Goal: Task Accomplishment & Management: Use online tool/utility

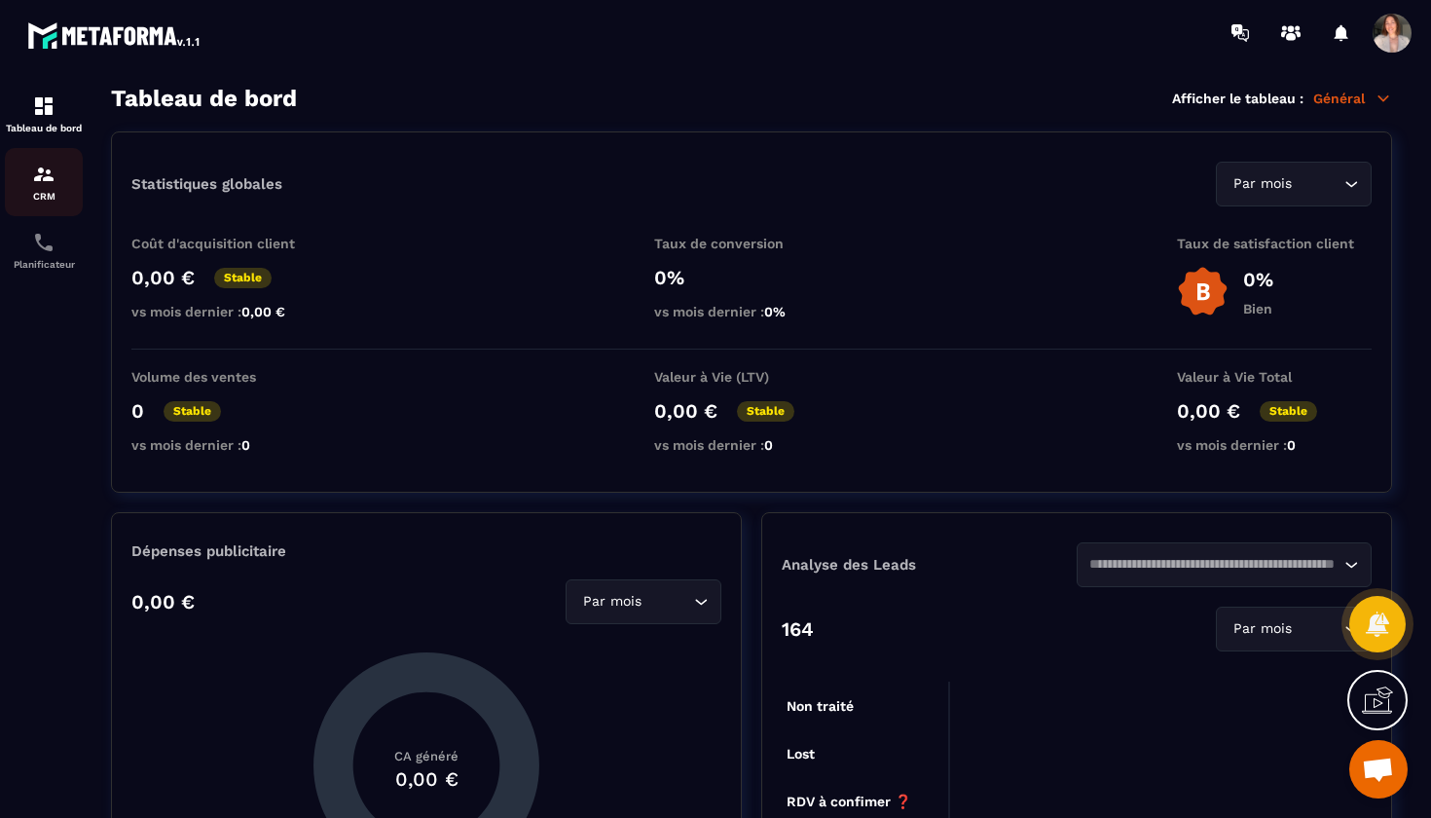
click at [40, 191] on p "CRM" at bounding box center [44, 196] width 78 height 11
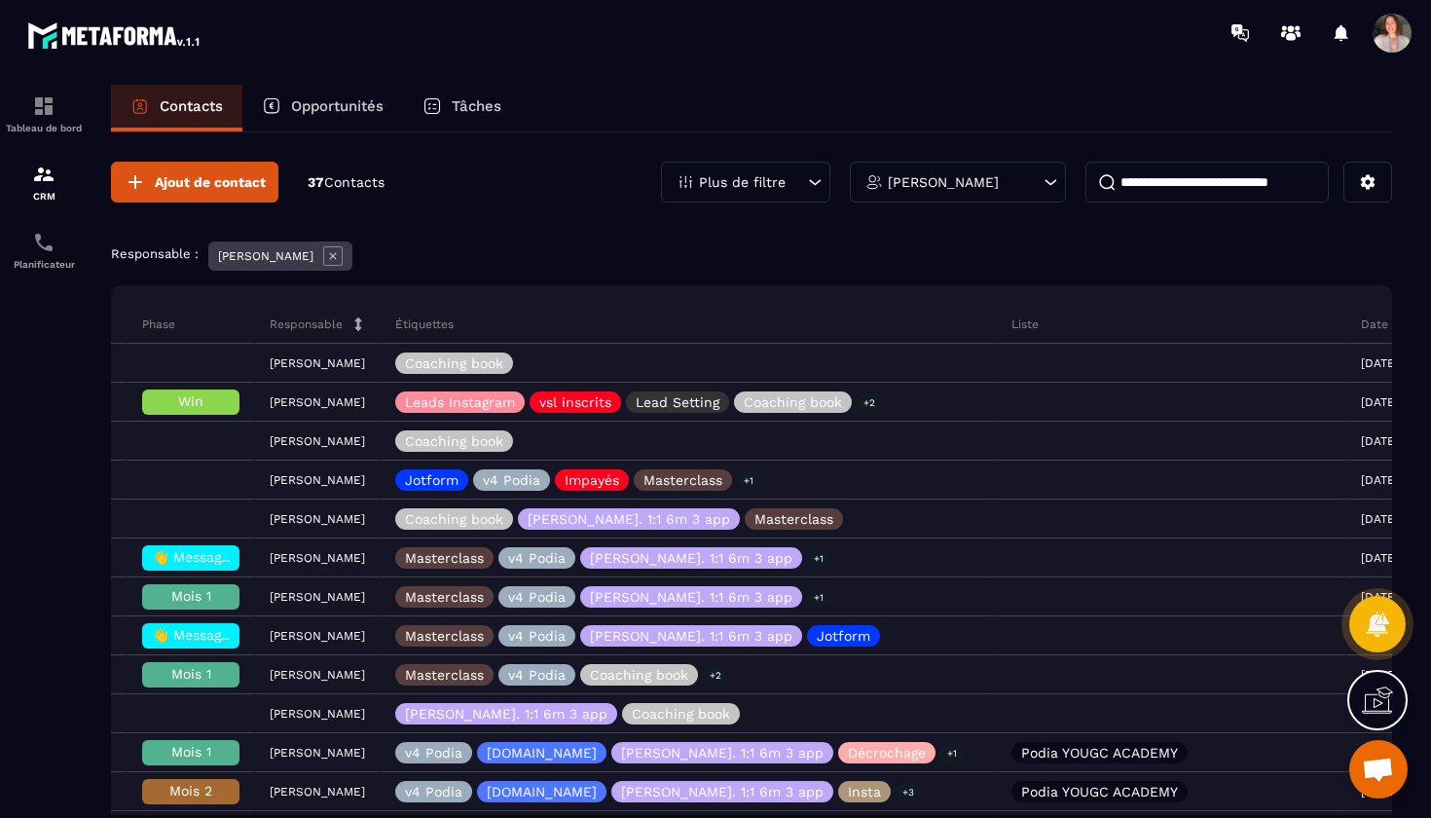
scroll to position [0, 787]
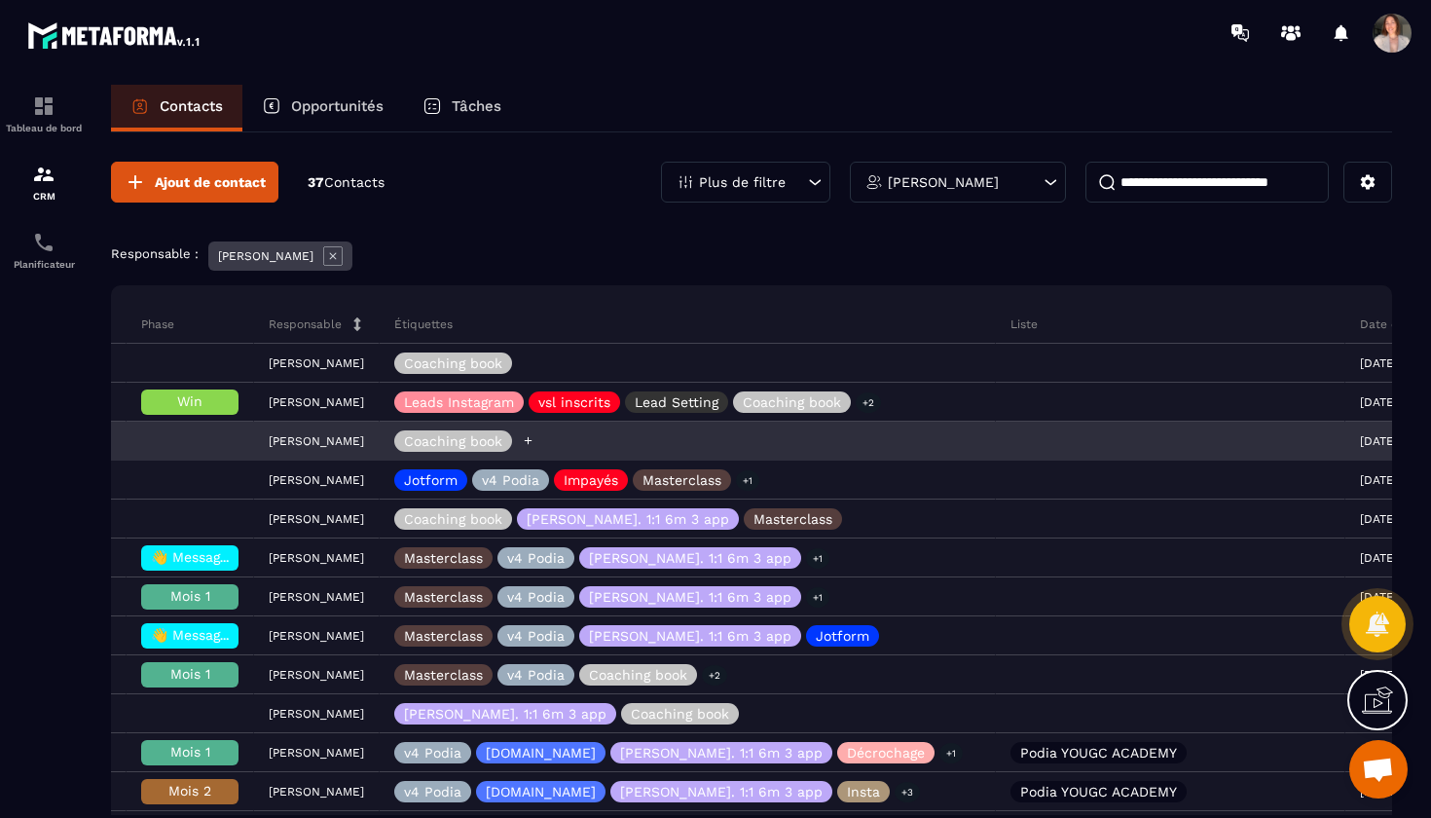
click at [534, 444] on icon at bounding box center [528, 440] width 13 height 13
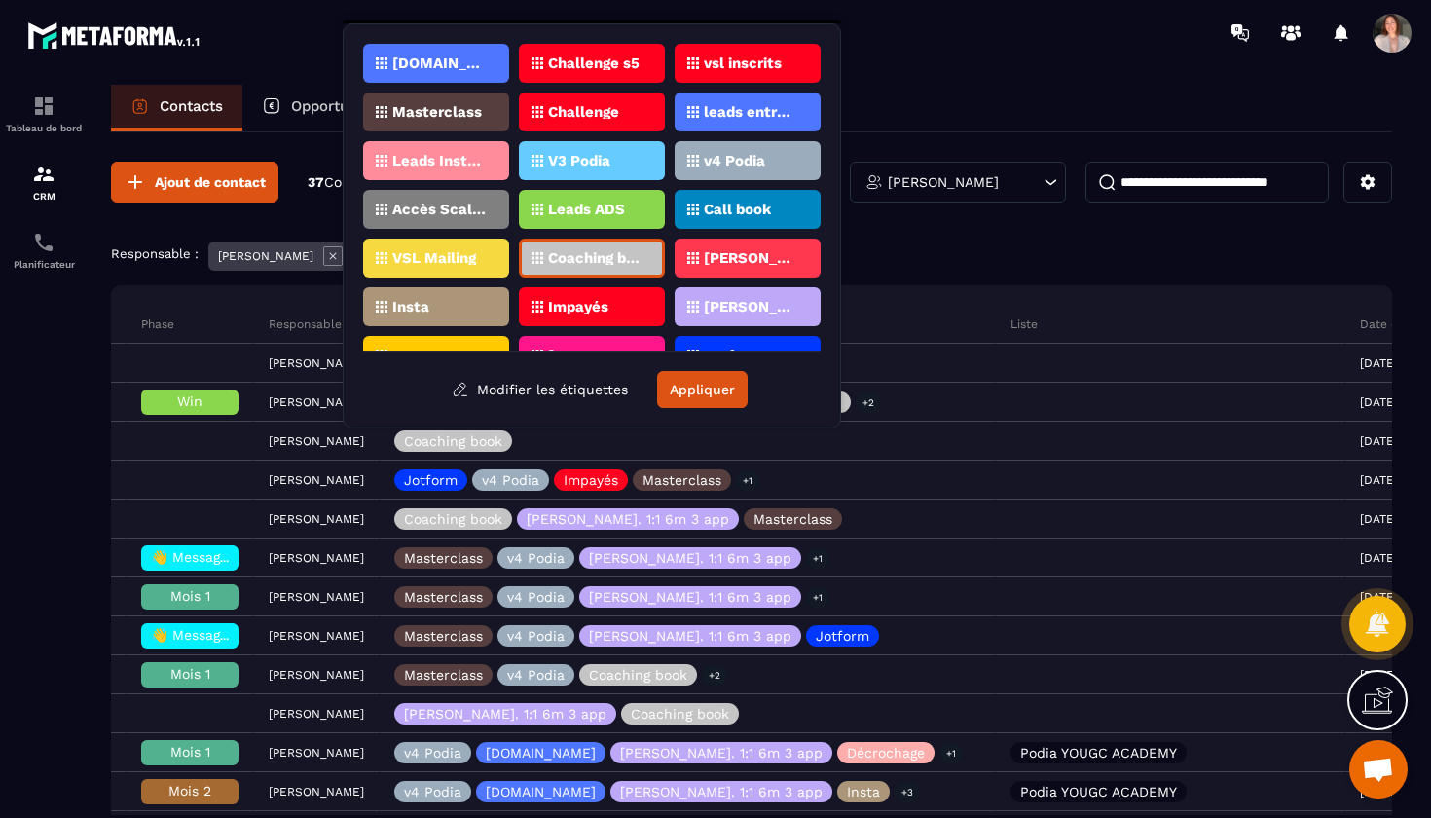
click at [743, 307] on p "[PERSON_NAME]. 1:1 6m 3 app" at bounding box center [751, 307] width 94 height 14
click at [905, 317] on div "Étiquettes" at bounding box center [688, 324] width 616 height 39
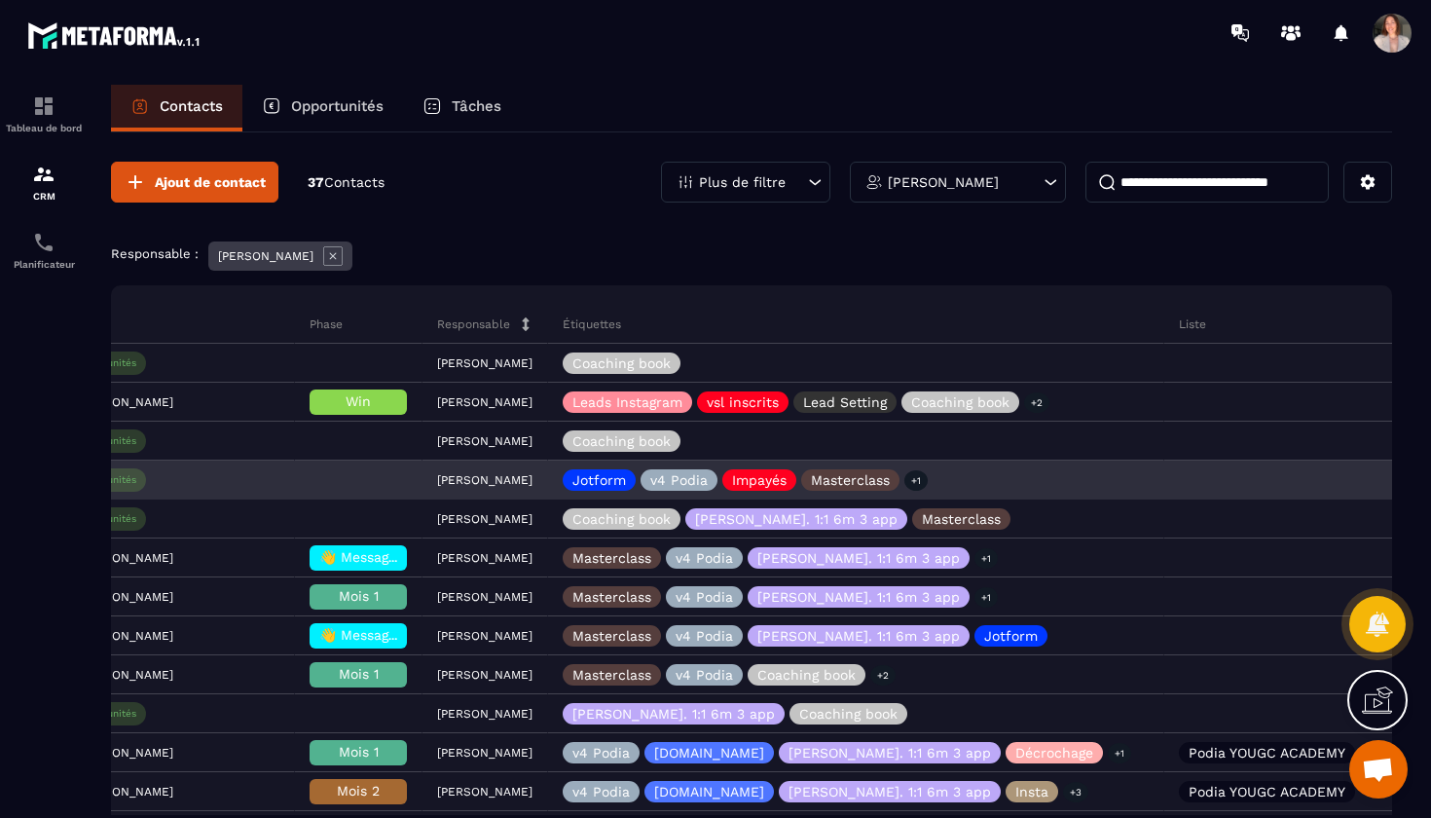
scroll to position [0, 625]
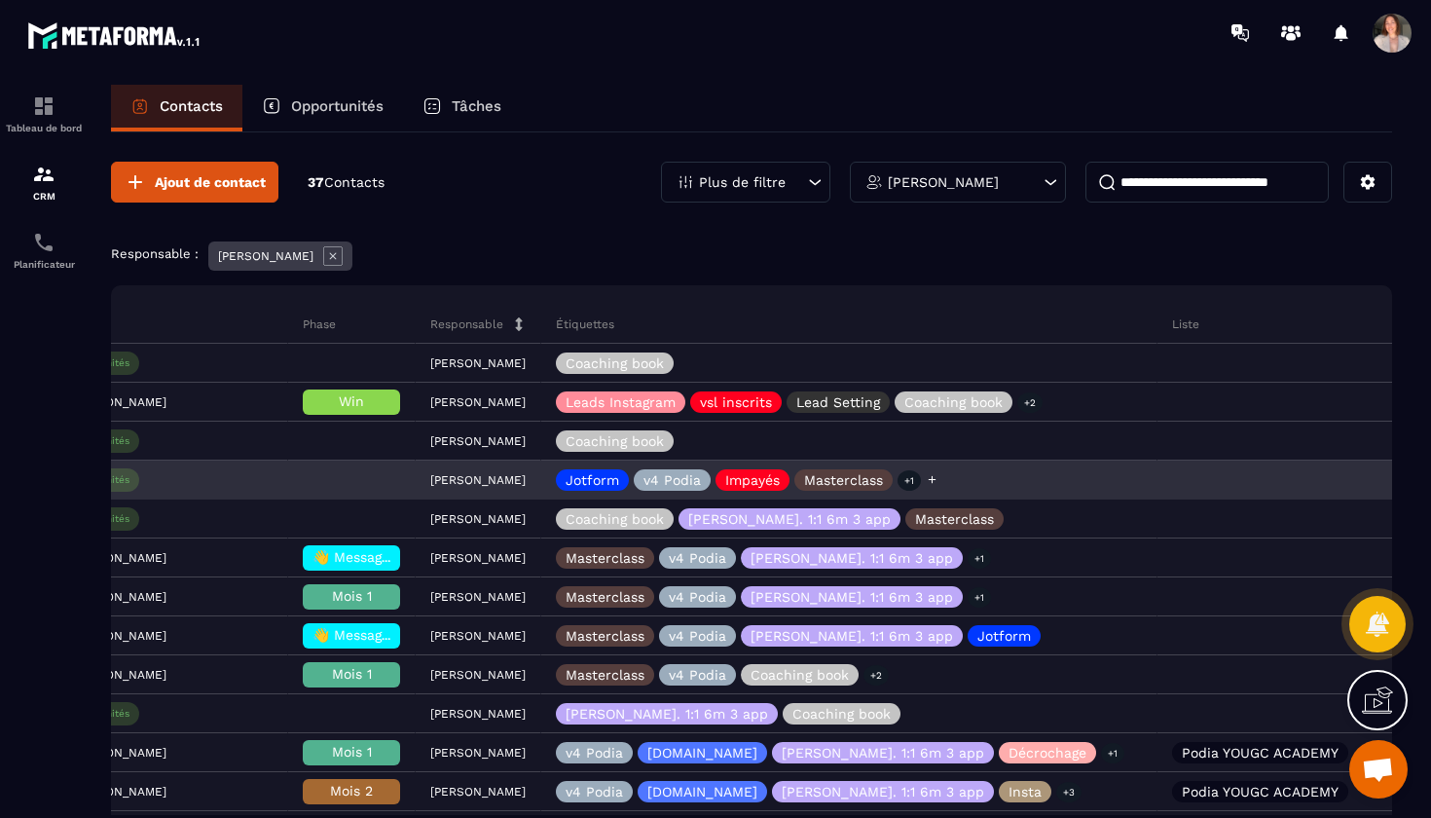
click at [938, 478] on icon at bounding box center [932, 479] width 13 height 13
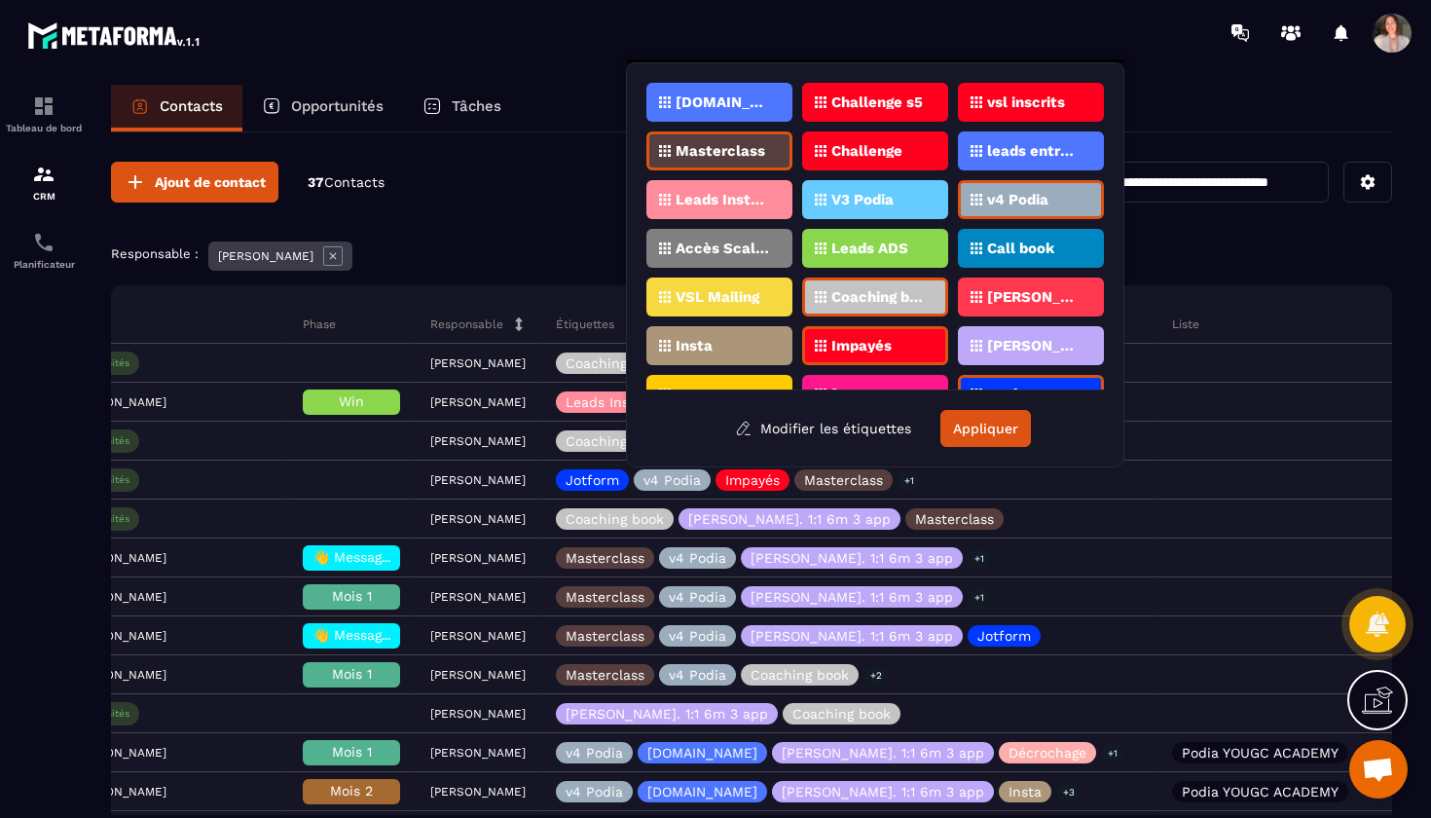
click at [1036, 341] on p "[PERSON_NAME]. 1:1 6m 3 app" at bounding box center [1034, 346] width 94 height 14
click at [993, 430] on button "Appliquer" at bounding box center [985, 428] width 91 height 37
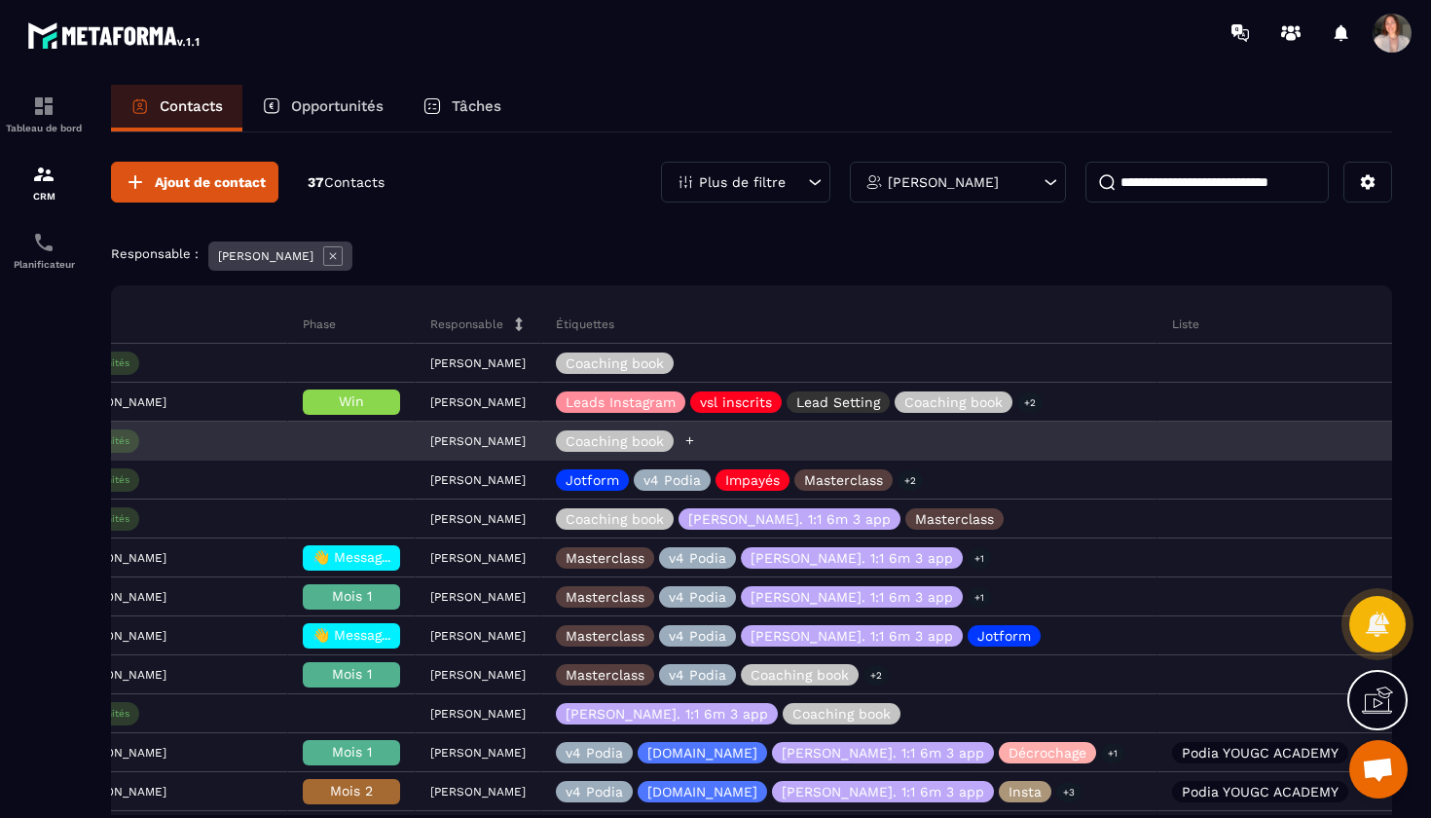
click at [696, 436] on icon at bounding box center [689, 440] width 13 height 13
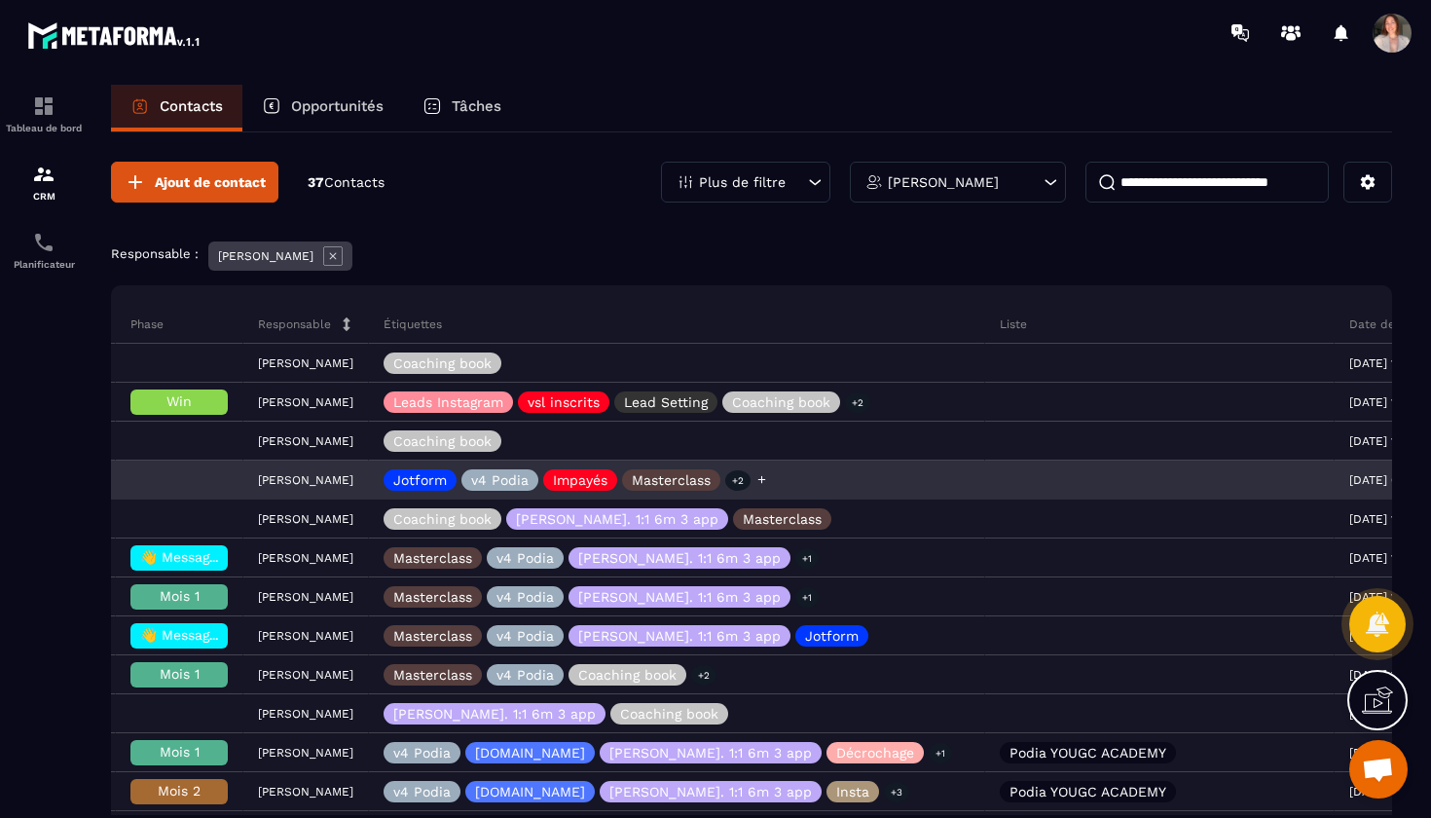
scroll to position [0, 818]
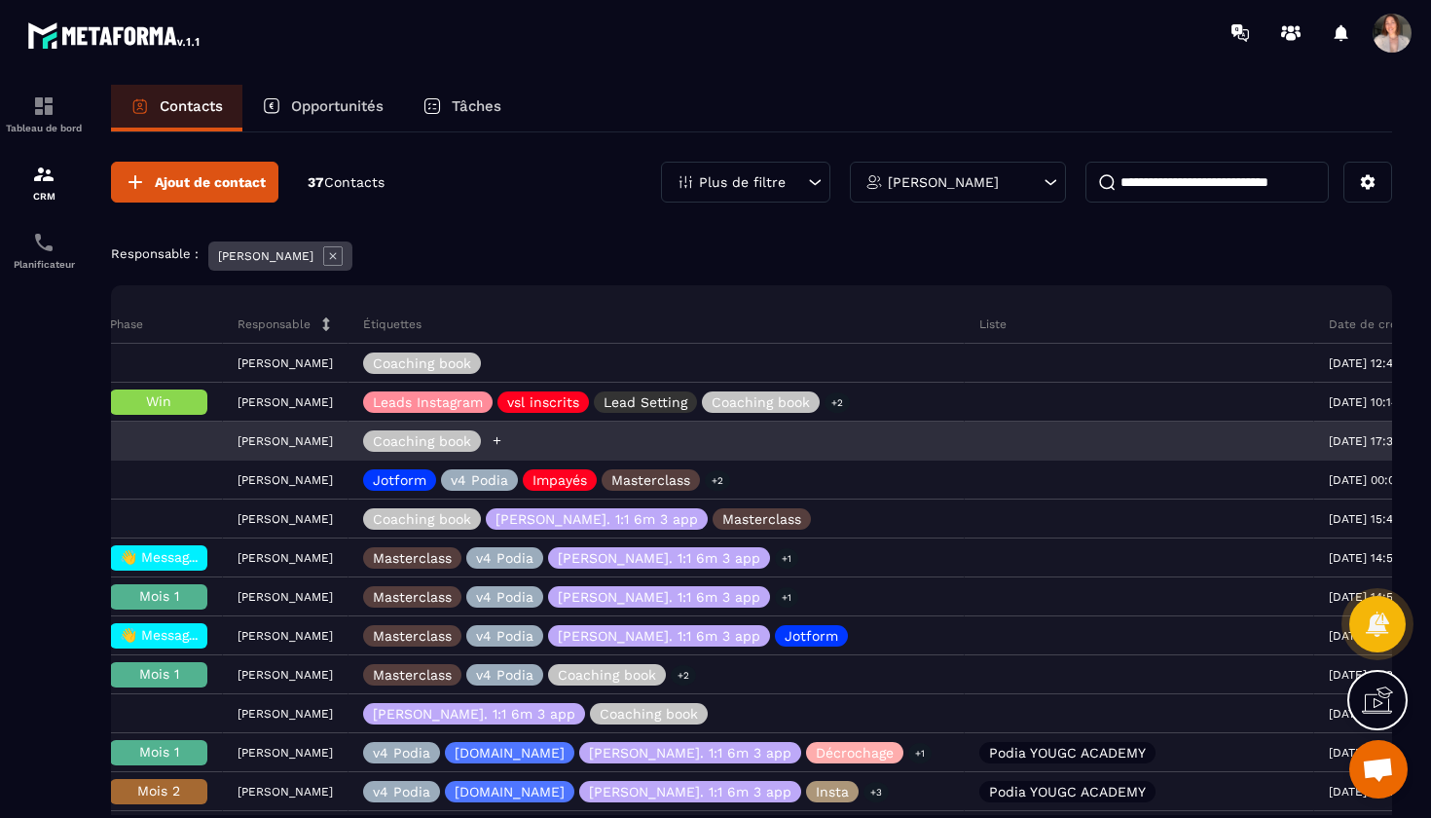
click at [501, 441] on icon at bounding box center [498, 441] width 8 height 8
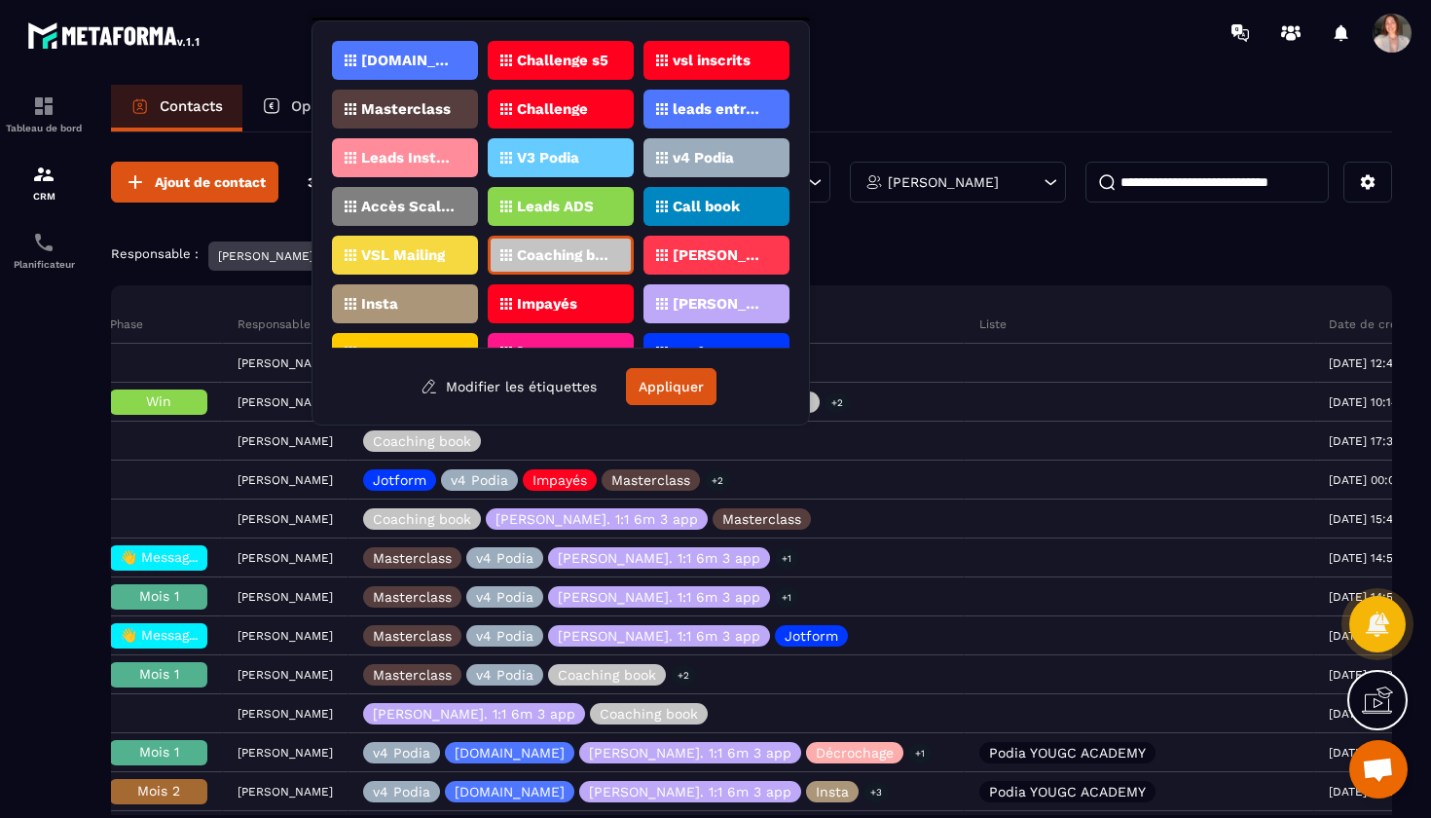
click at [478, 333] on div "[PERSON_NAME]. 1:1 6m 3 app" at bounding box center [405, 352] width 146 height 39
click at [680, 383] on button "Appliquer" at bounding box center [671, 386] width 91 height 37
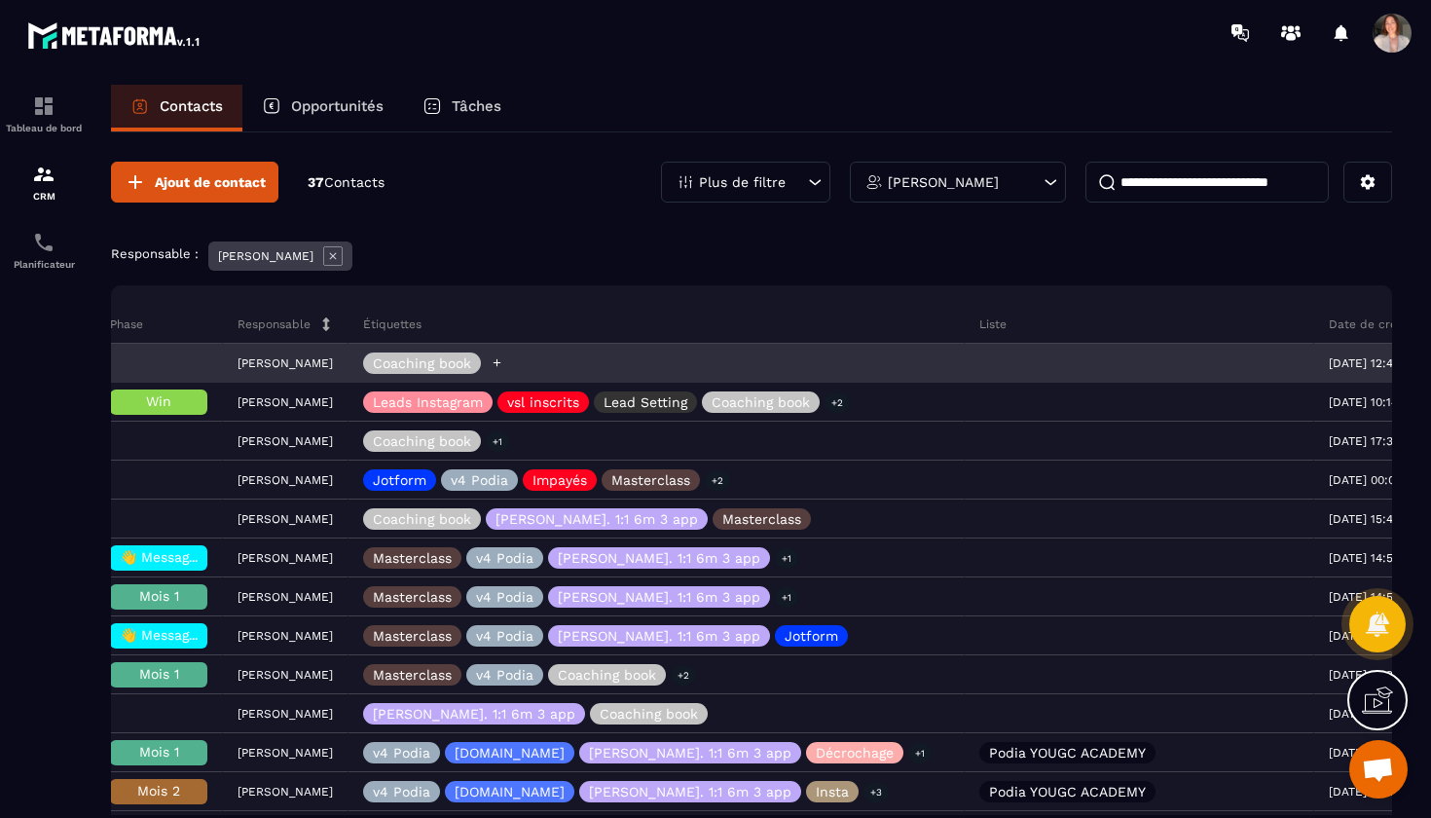
click at [503, 362] on icon at bounding box center [497, 362] width 13 height 13
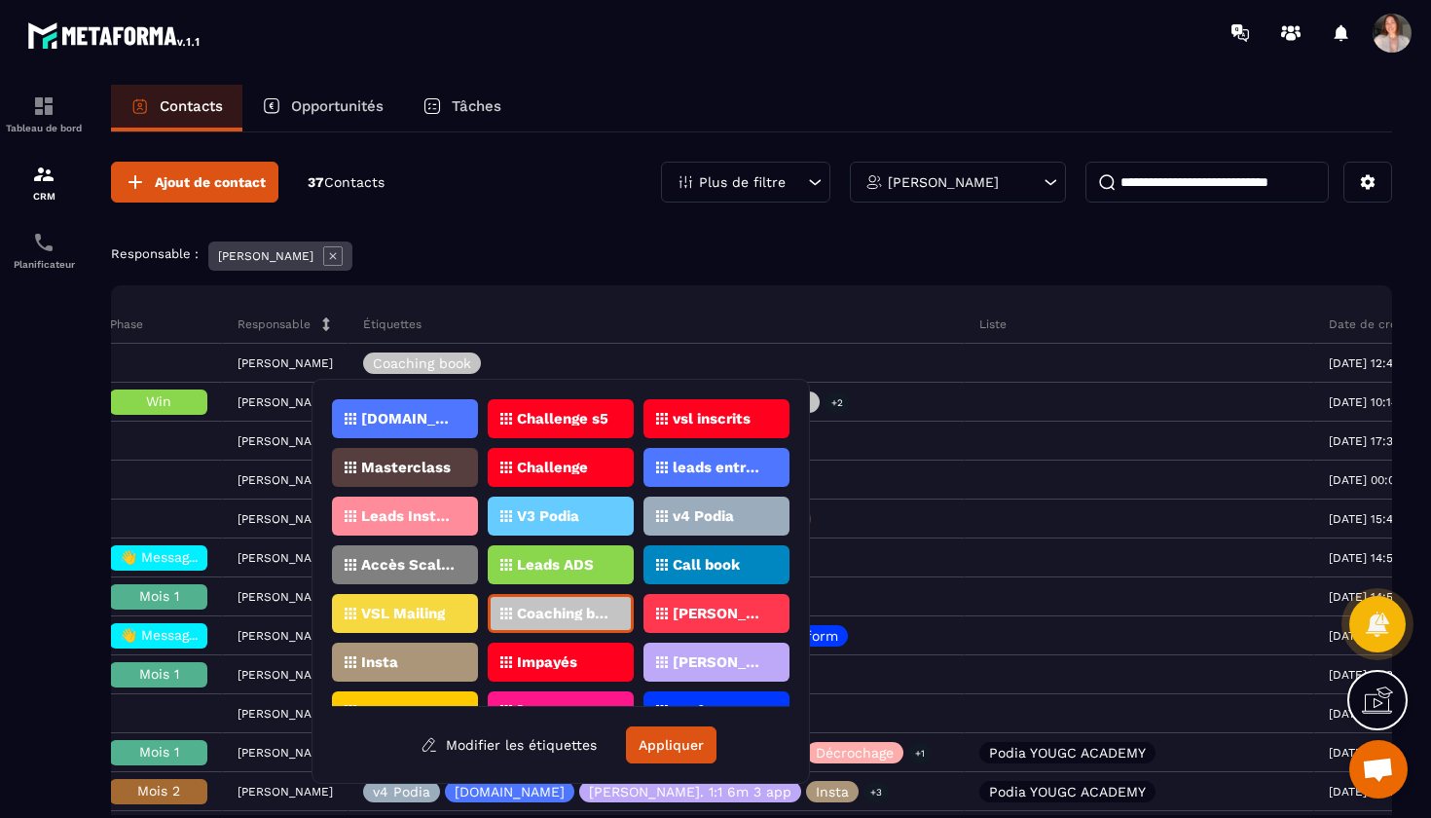
click at [716, 661] on p "[PERSON_NAME]. 1:1 6m 3 app" at bounding box center [720, 662] width 94 height 14
click at [677, 748] on button "Appliquer" at bounding box center [671, 744] width 91 height 37
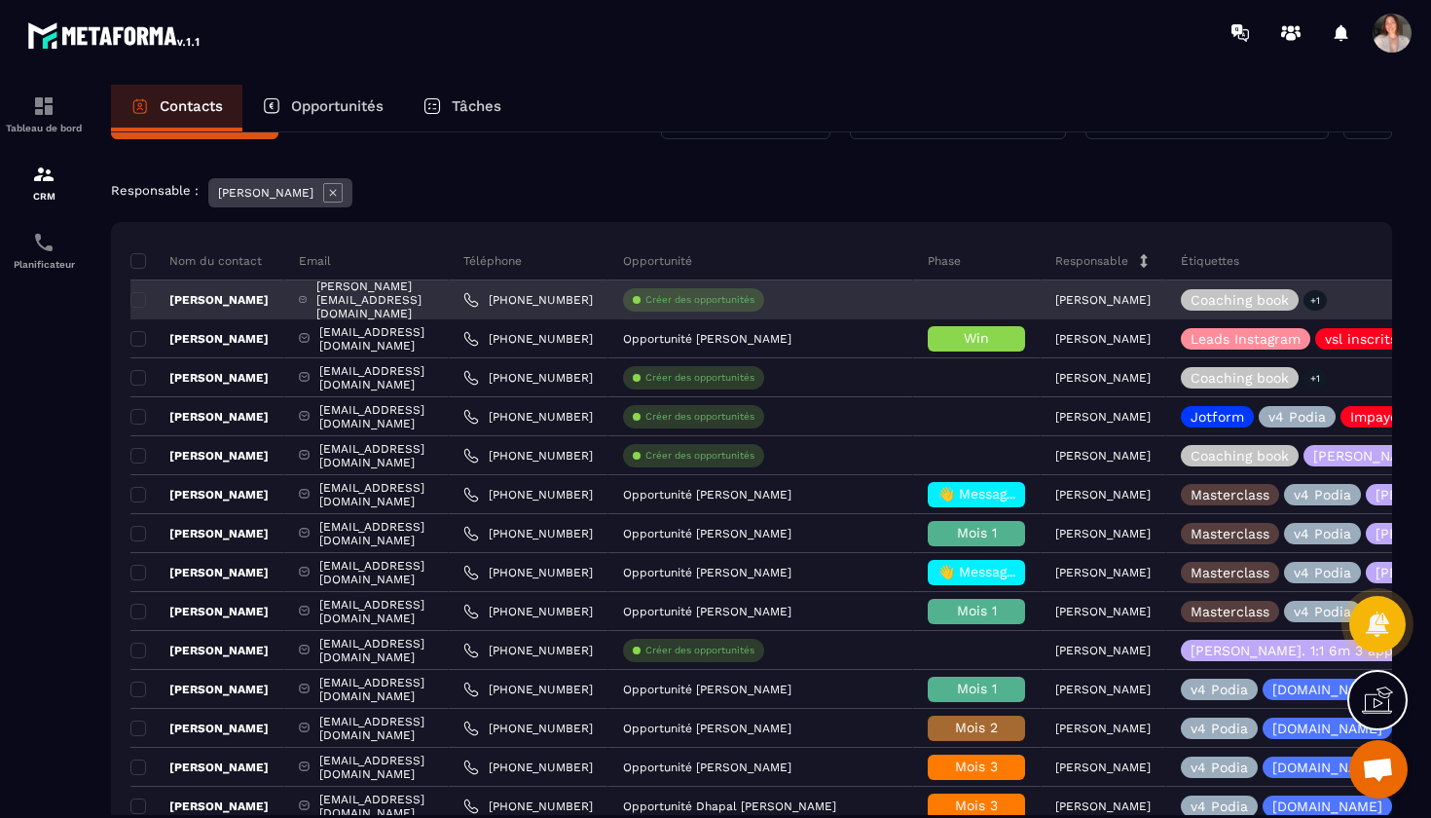
scroll to position [0, 0]
click at [238, 296] on p "[PERSON_NAME]" at bounding box center [199, 300] width 138 height 16
